Goal: Navigation & Orientation: Find specific page/section

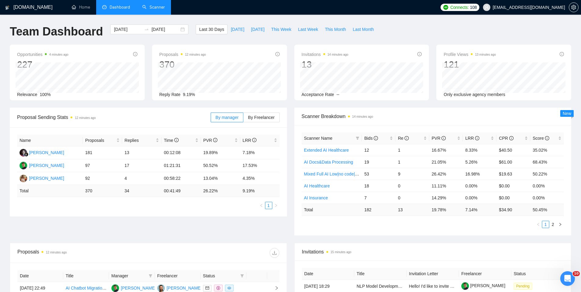
click at [154, 10] on link "Scanner" at bounding box center [153, 7] width 23 height 5
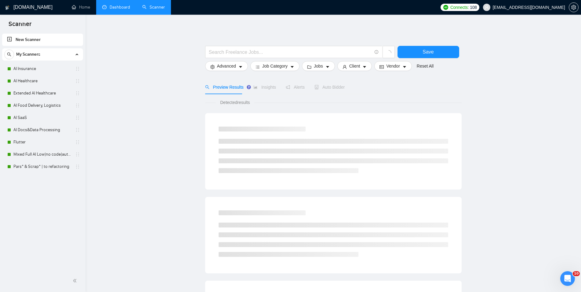
click at [112, 5] on link "Dashboard" at bounding box center [116, 7] width 28 height 5
